Goal: Task Accomplishment & Management: Complete application form

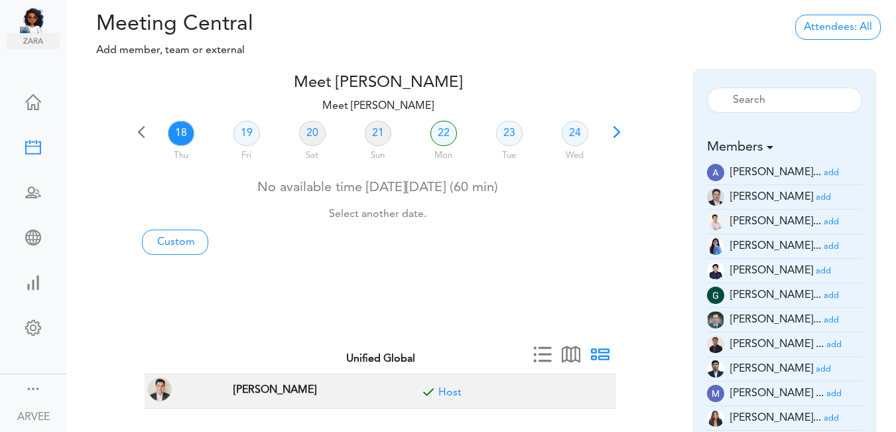
click at [613, 130] on span at bounding box center [616, 136] width 19 height 19
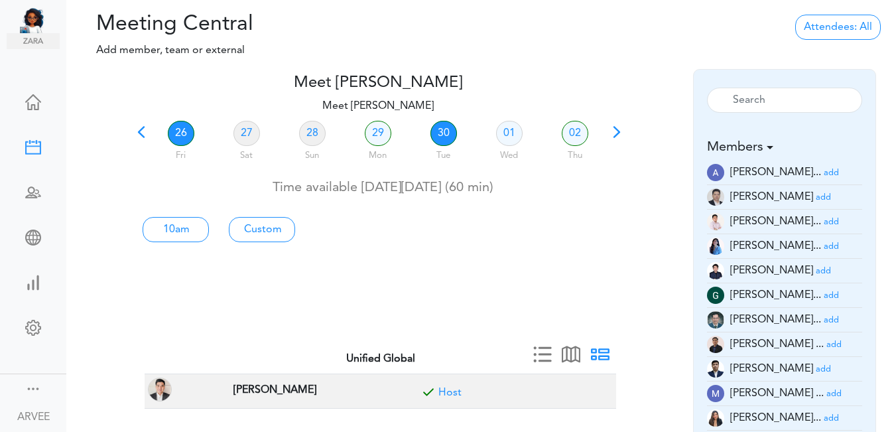
click at [442, 137] on link "30" at bounding box center [443, 133] width 27 height 25
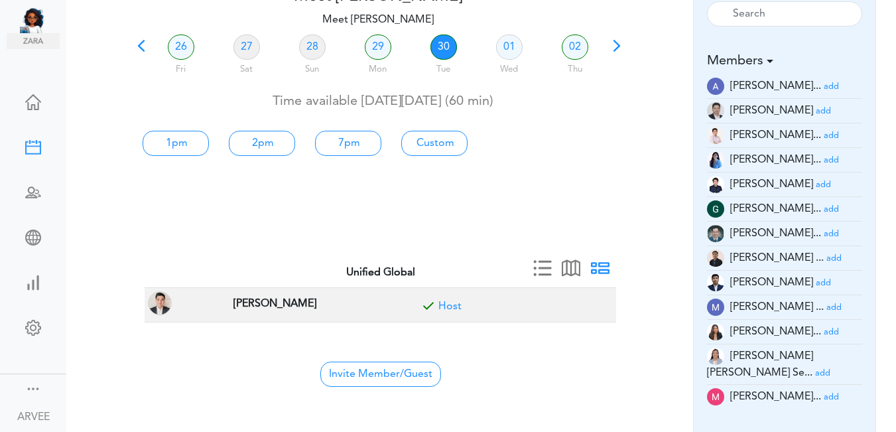
scroll to position [67, 0]
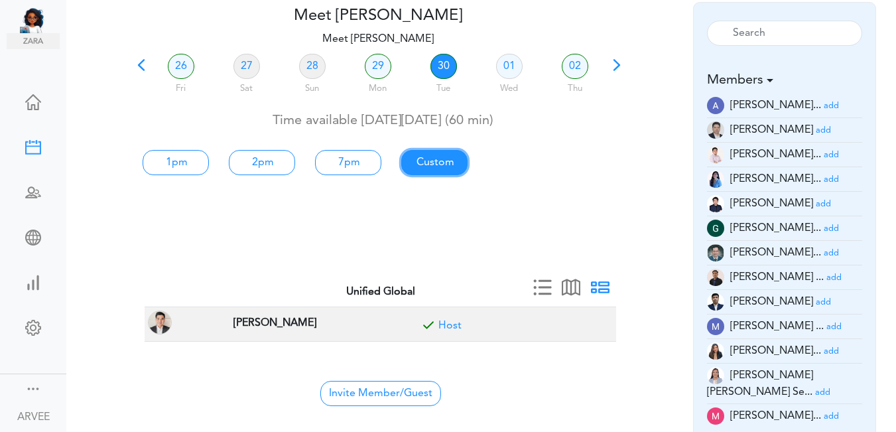
click at [435, 161] on link "Custom" at bounding box center [434, 162] width 66 height 25
type input "Meet [PERSON_NAME]"
type input "[URL][DOMAIN_NAME][SECURITY_DATA]"
type input "[DATE]T13:00"
type input "[DATE]T14:00"
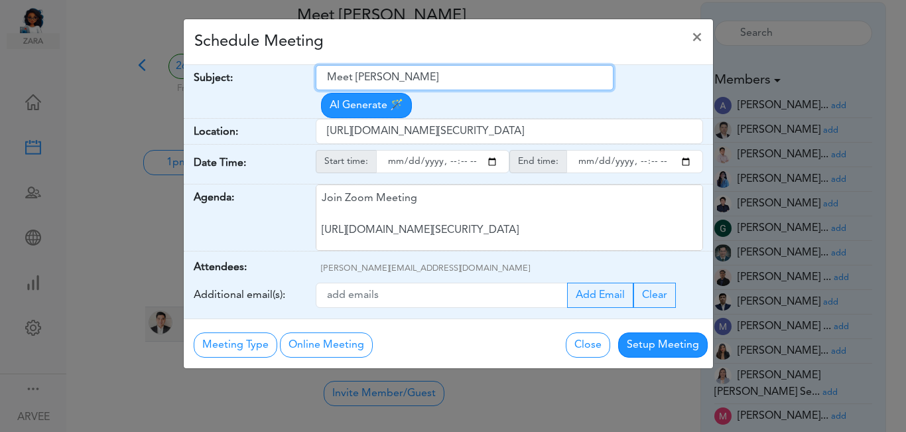
click at [325, 75] on input "Meet [PERSON_NAME]" at bounding box center [465, 77] width 298 height 25
drag, startPoint x: 326, startPoint y: 75, endPoint x: 440, endPoint y: 76, distance: 114.0
click at [451, 77] on input "Meet [PERSON_NAME]" at bounding box center [465, 77] width 298 height 25
paste input "Client Call: [PERSON_NAME] – Q3 Tax Planning Result"
type input "Client Call: [PERSON_NAME] – Q3 Tax Planning Result"
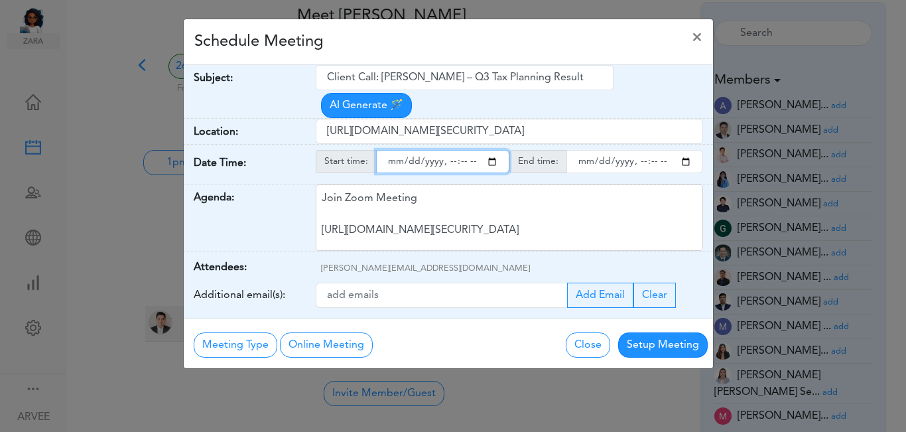
click at [492, 150] on input "starttime" at bounding box center [442, 161] width 133 height 23
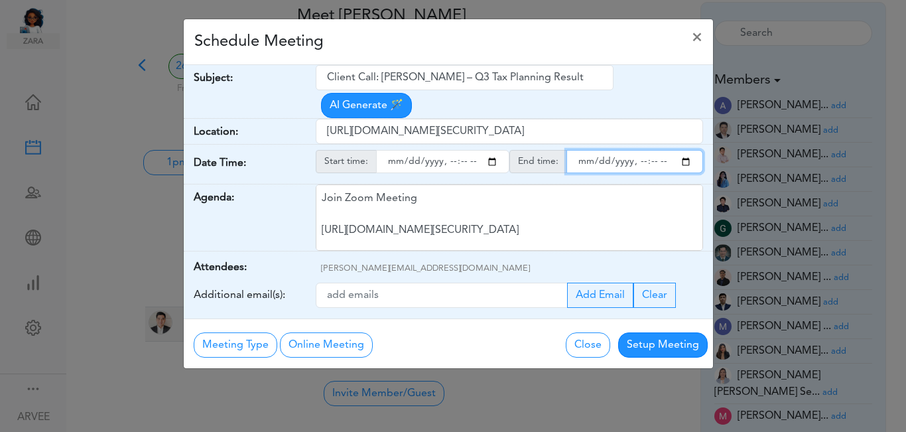
type input "[DATE]T15:00"
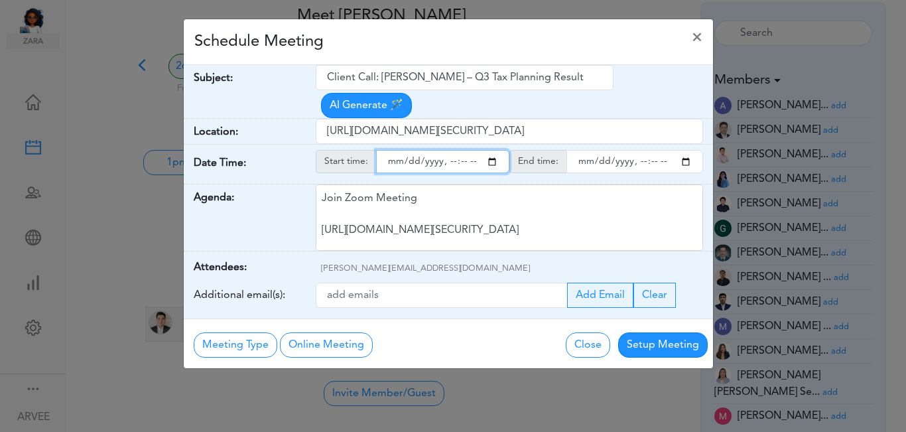
click at [686, 150] on input "endtime" at bounding box center [634, 161] width 137 height 23
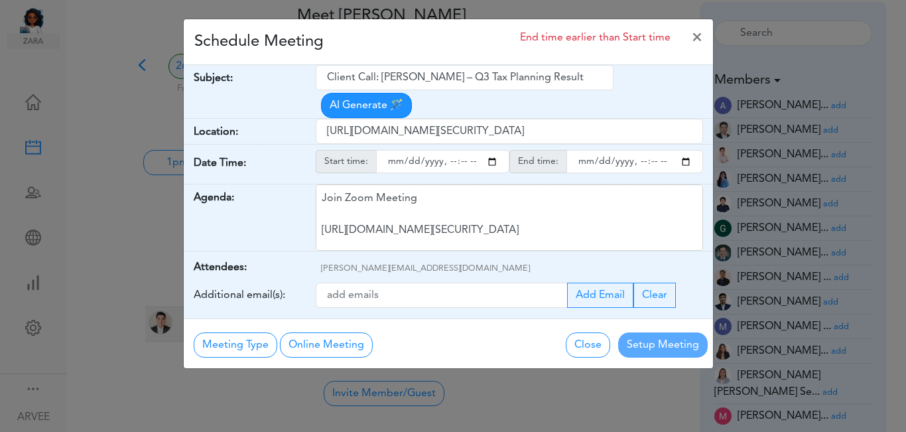
type input "[DATE]T16:00"
click at [414, 32] on div "Schedule Meeting End time earlier than Start time ×" at bounding box center [448, 42] width 529 height 46
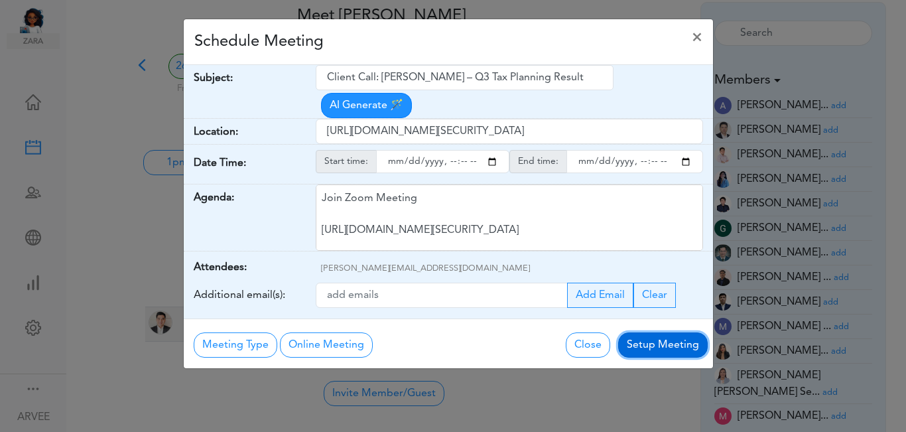
click at [666, 332] on button "Setup Meeting" at bounding box center [662, 344] width 89 height 25
